Goal: Information Seeking & Learning: Learn about a topic

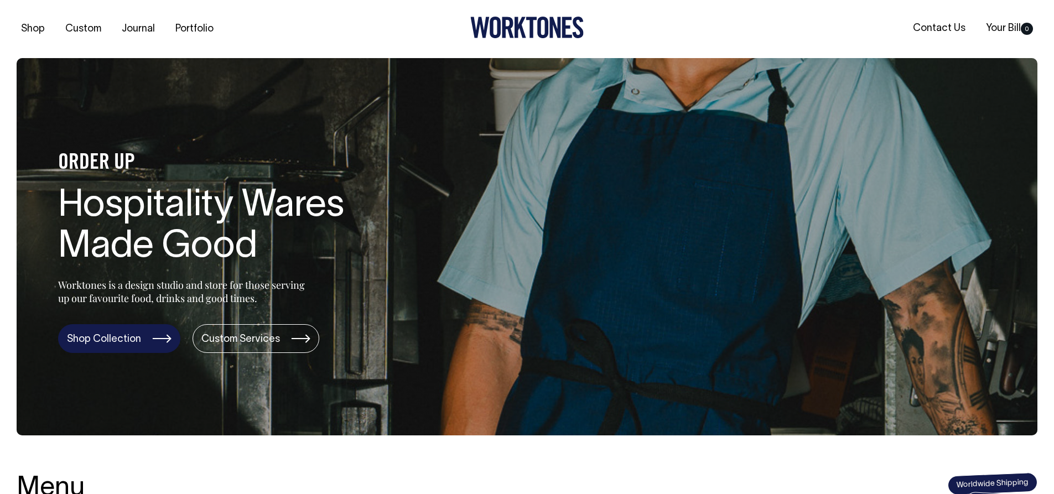
click at [129, 330] on link "Shop Collection" at bounding box center [119, 338] width 122 height 29
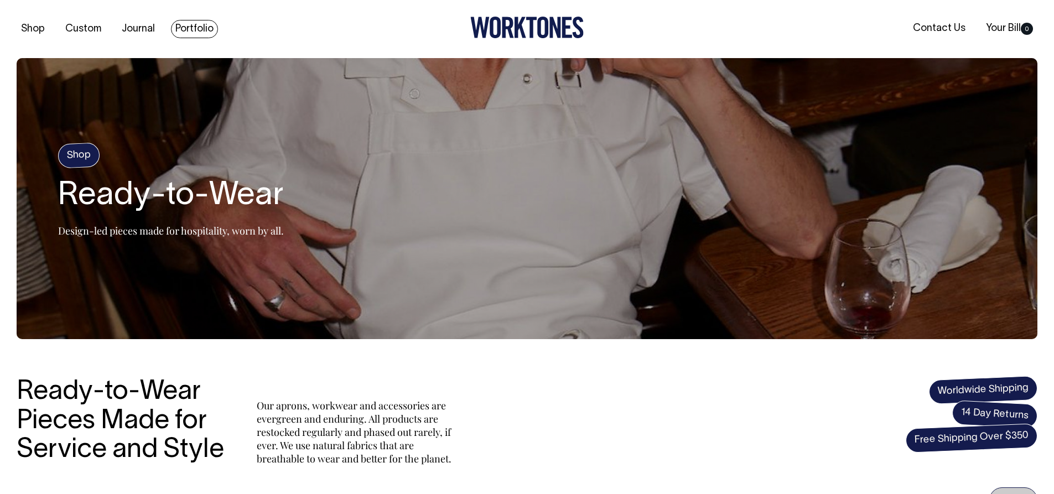
click at [197, 35] on link "Portfolio" at bounding box center [194, 29] width 47 height 18
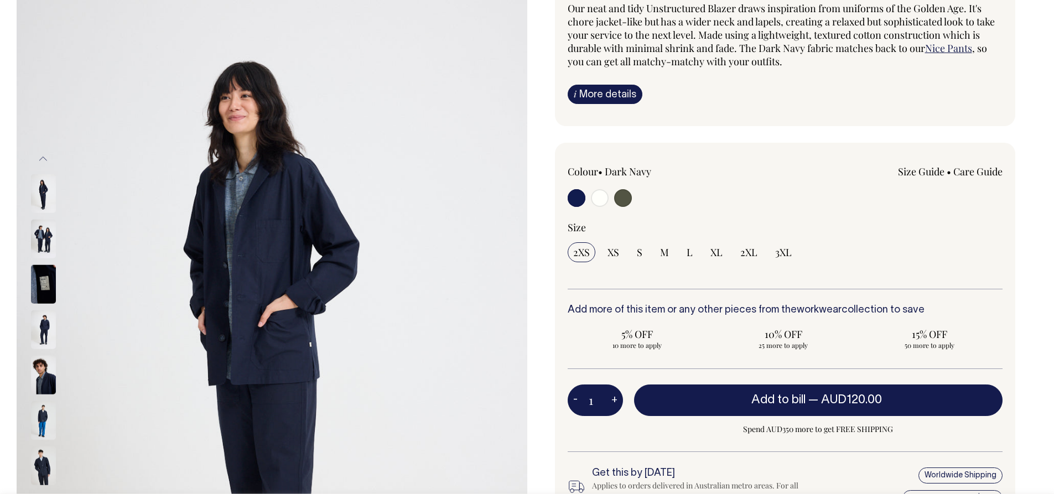
scroll to position [111, 0]
click at [663, 253] on span "M" at bounding box center [664, 252] width 9 height 13
click at [663, 253] on input "M" at bounding box center [664, 253] width 20 height 20
radio input "true"
select select "M"
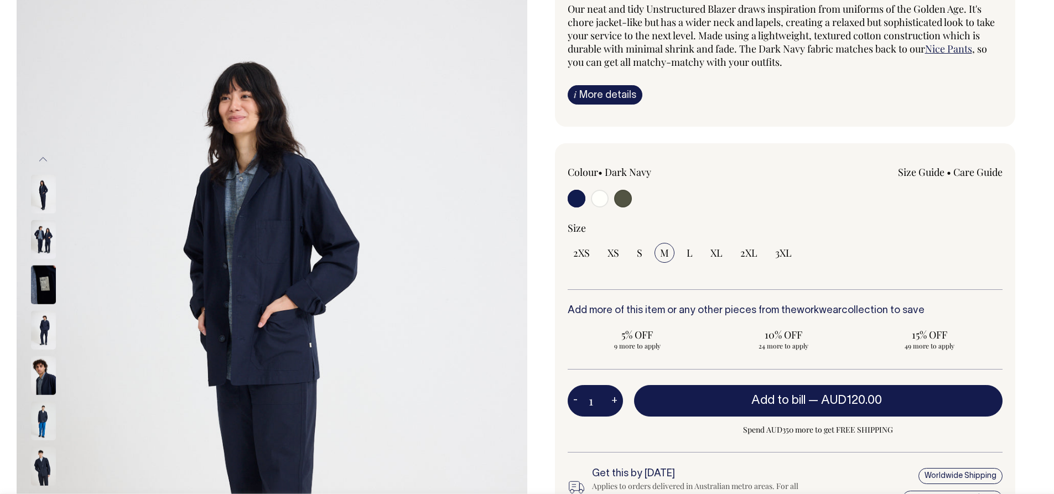
click at [48, 232] on img at bounding box center [43, 239] width 25 height 39
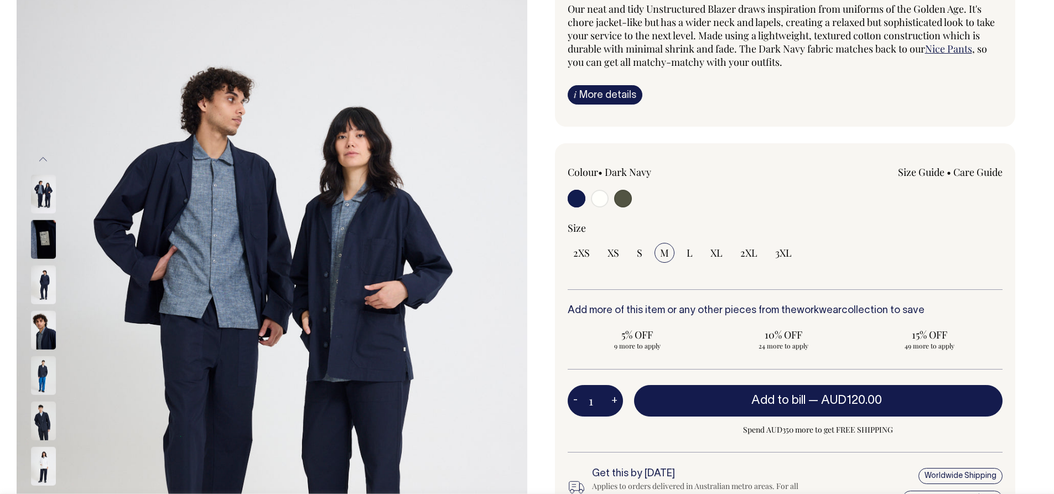
click at [45, 412] on img at bounding box center [43, 421] width 25 height 39
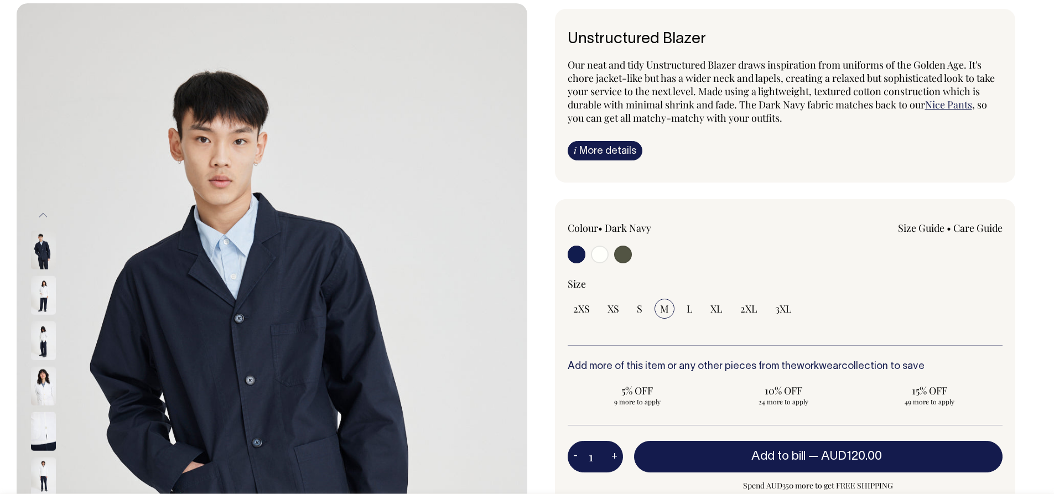
scroll to position [55, 0]
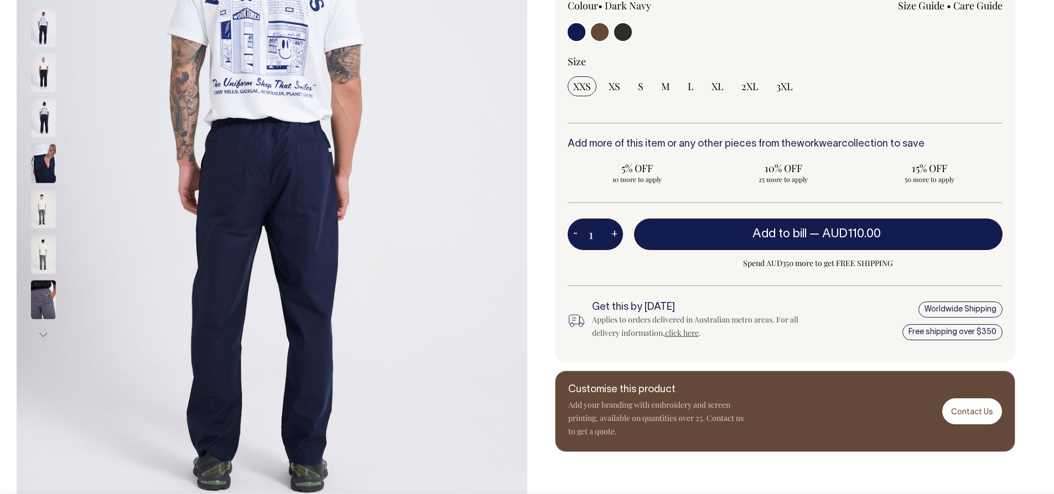
scroll to position [277, 0]
click at [618, 38] on input "radio" at bounding box center [623, 33] width 18 height 18
radio input "true"
select select "Charcoal"
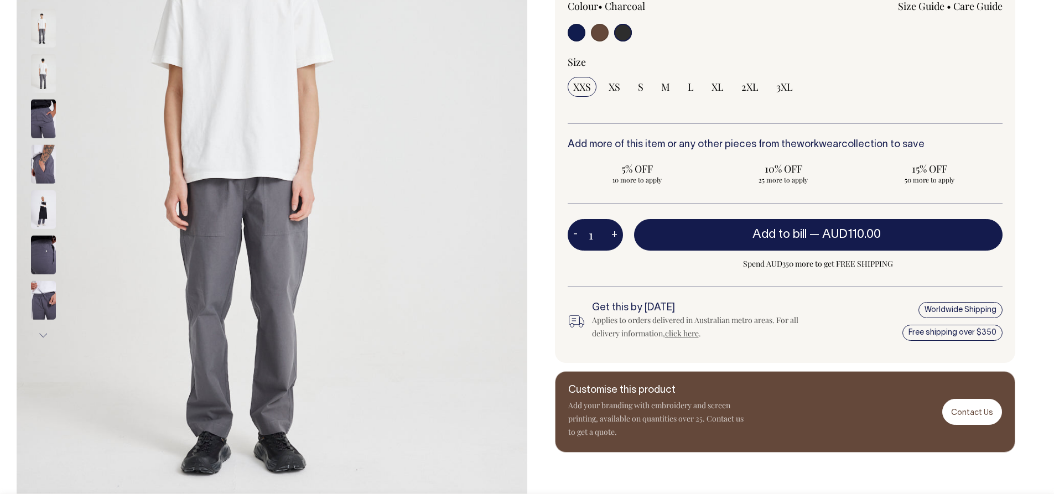
click at [601, 30] on input "radio" at bounding box center [600, 33] width 18 height 18
radio input "true"
radio input "false"
radio input "true"
select select "Chocolate"
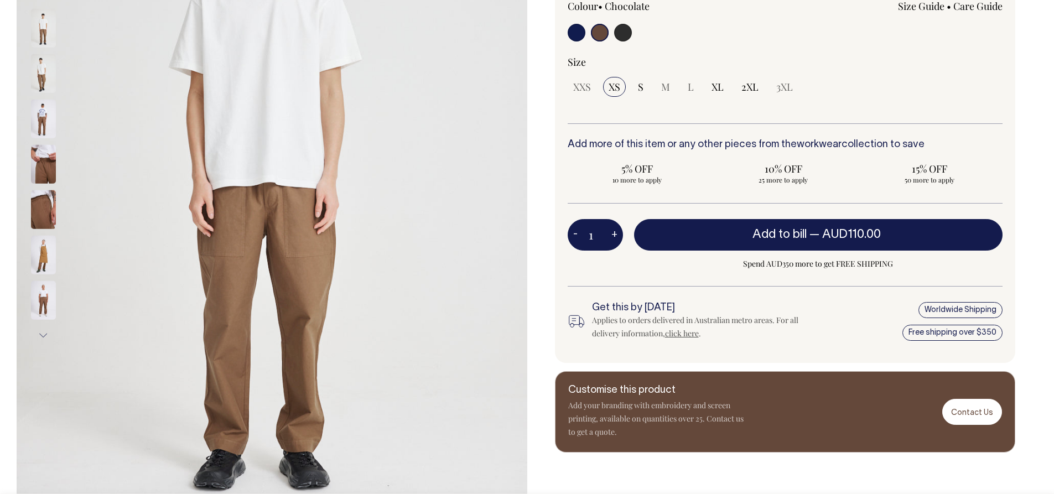
click at [579, 33] on input "radio" at bounding box center [577, 33] width 18 height 18
radio input "true"
select select "Dark Navy"
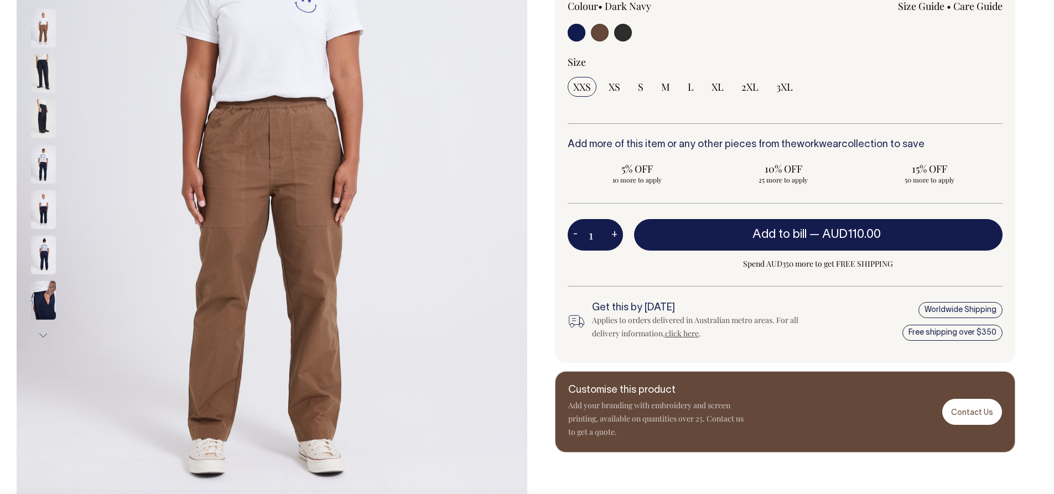
click at [577, 36] on input "radio" at bounding box center [577, 33] width 18 height 18
click at [576, 34] on input "radio" at bounding box center [577, 33] width 18 height 18
click at [660, 84] on input "M" at bounding box center [665, 87] width 20 height 20
radio input "true"
select select "M"
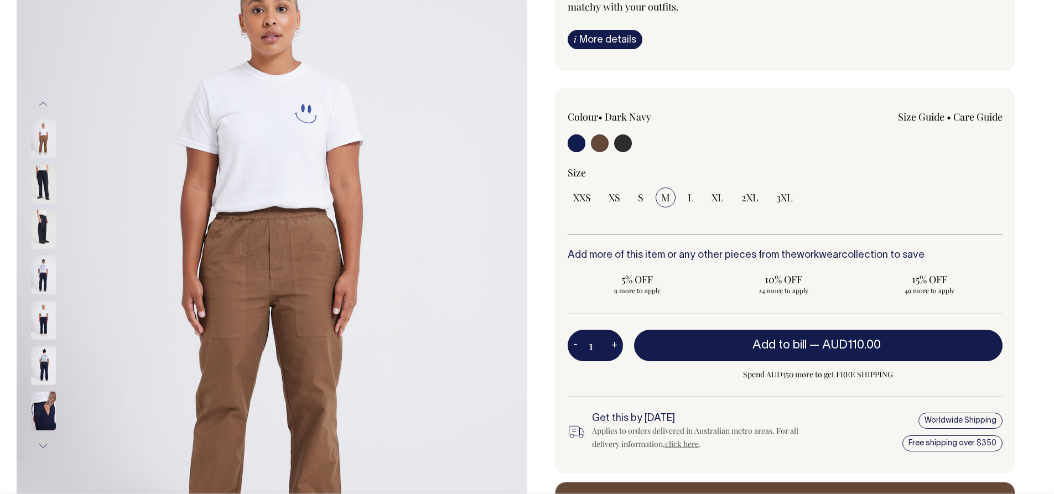
click at [575, 140] on input "radio" at bounding box center [577, 143] width 18 height 18
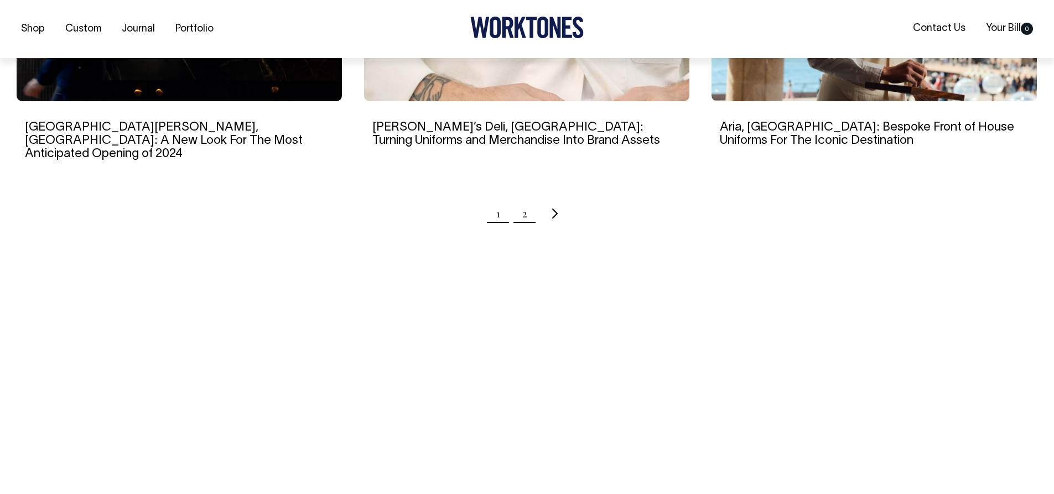
scroll to position [1217, 0]
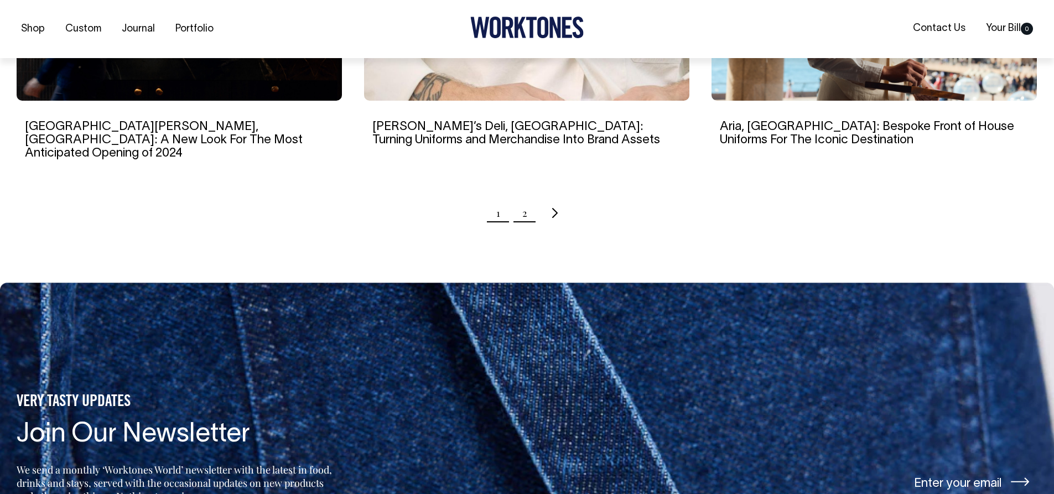
click at [526, 199] on link "2" at bounding box center [524, 213] width 5 height 28
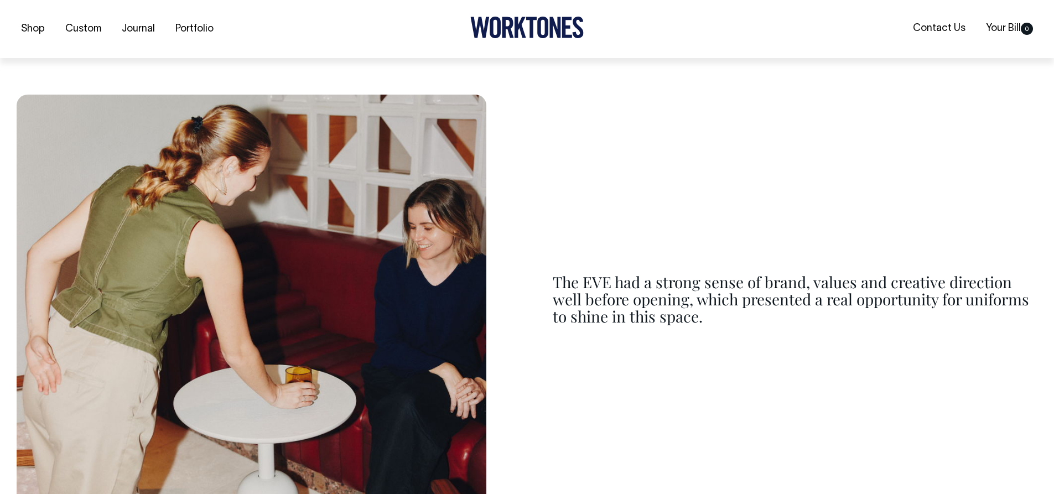
scroll to position [1519, 0]
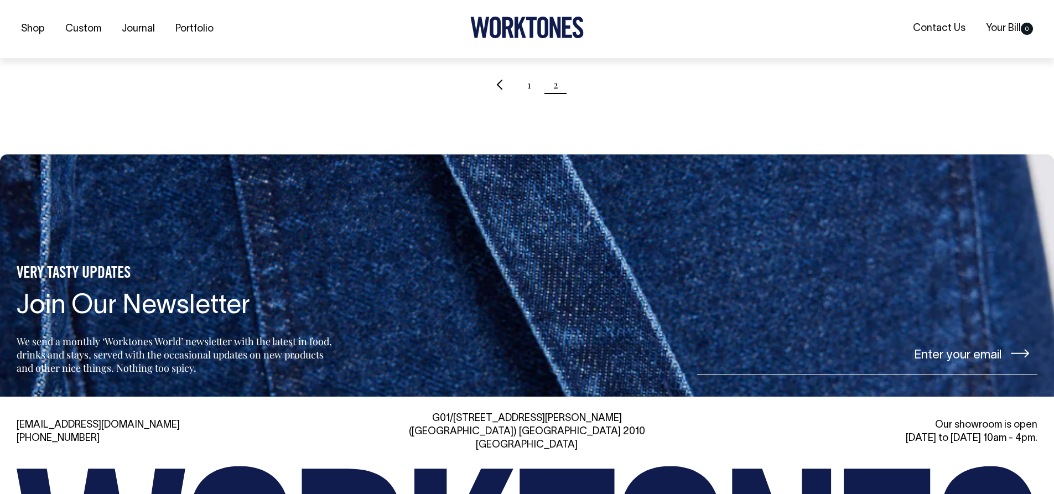
scroll to position [719, 0]
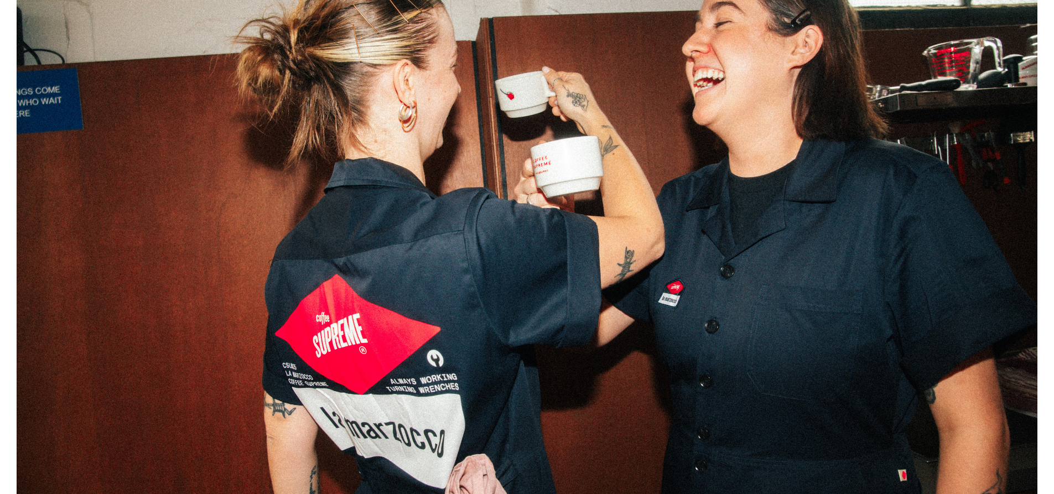
scroll to position [277, 0]
